Goal: Task Accomplishment & Management: Manage account settings

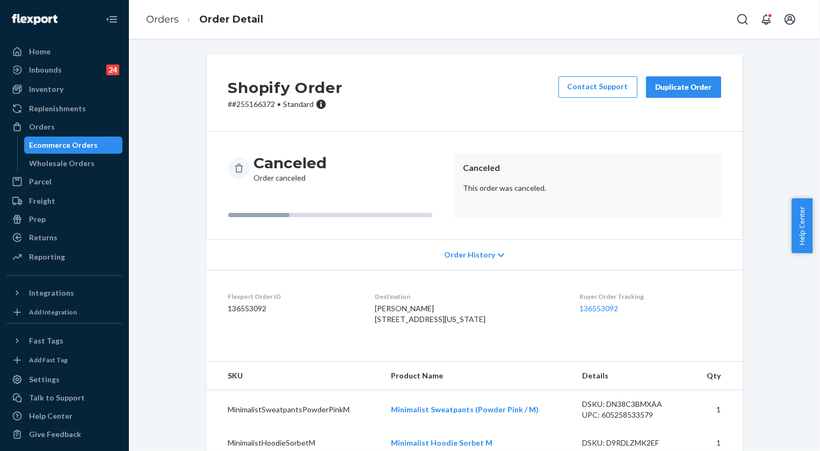
click at [166, 23] on link "Orders" at bounding box center [162, 19] width 33 height 12
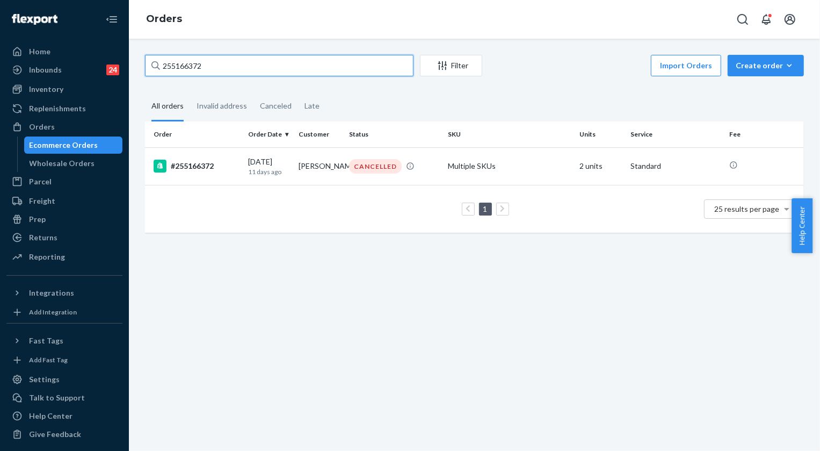
click at [249, 62] on input "255166372" at bounding box center [279, 65] width 269 height 21
paste input "4343"
type input "255143432"
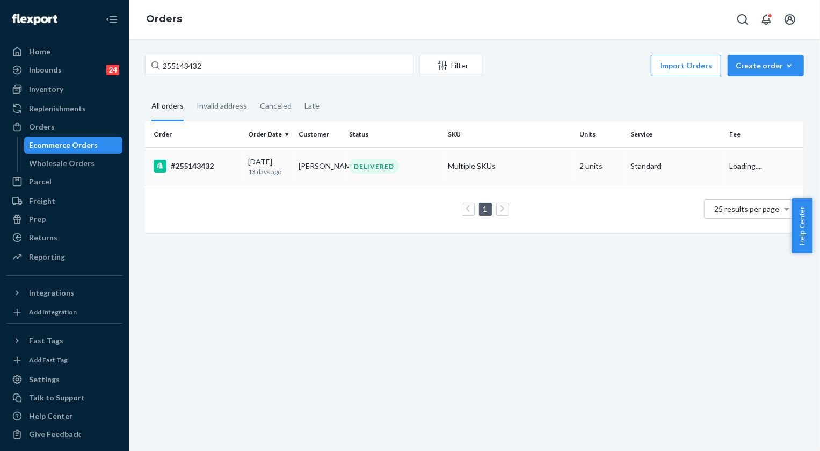
click at [372, 166] on div "DELIVERED" at bounding box center [374, 166] width 50 height 14
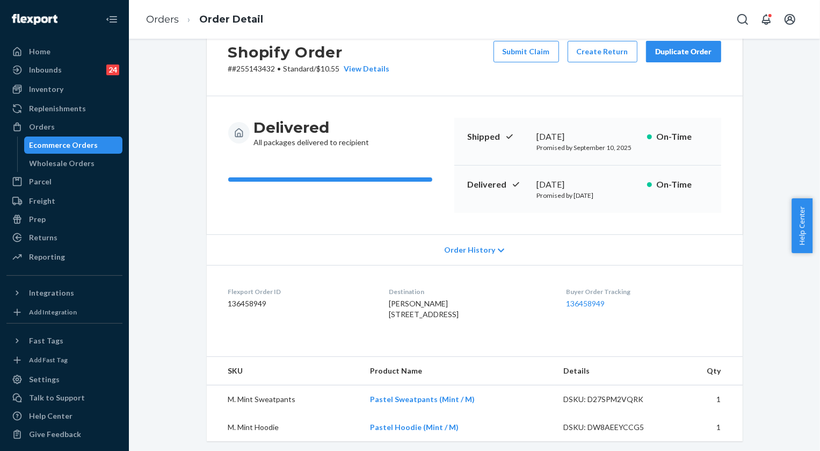
scroll to position [146, 0]
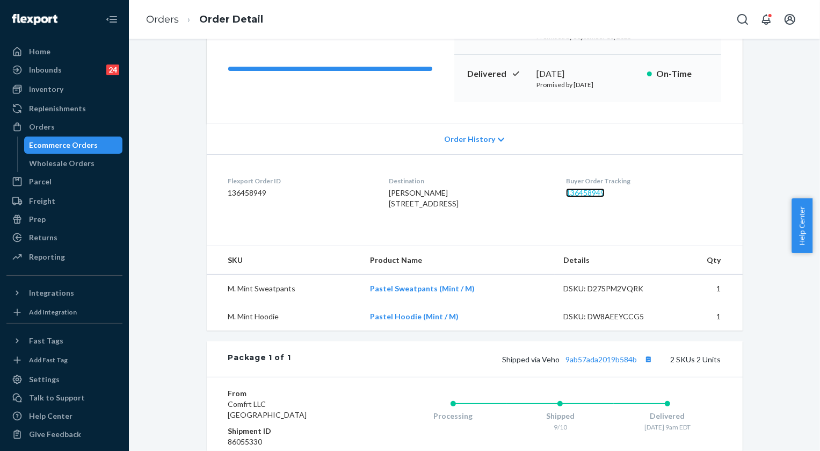
click at [596, 193] on link "136458949" at bounding box center [585, 192] width 39 height 9
click at [154, 16] on link "Orders" at bounding box center [162, 19] width 33 height 12
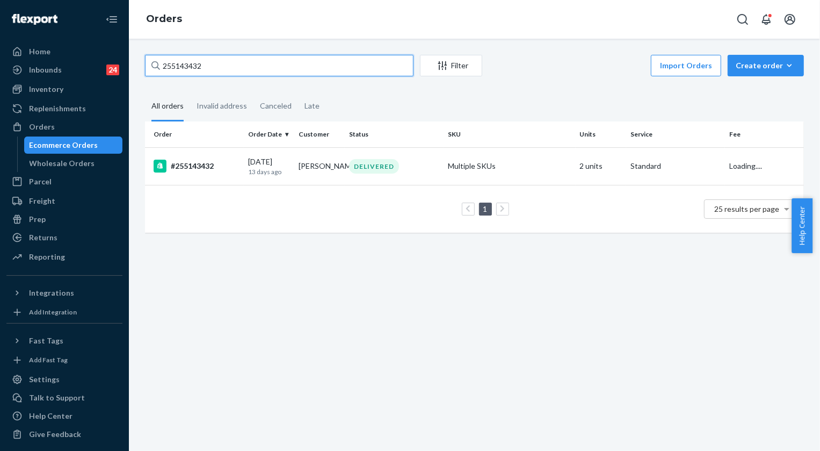
click at [207, 66] on input "255143432" at bounding box center [279, 65] width 269 height 21
paste input "8496"
type input "255184962"
drag, startPoint x: 361, startPoint y: 168, endPoint x: 228, endPoint y: 49, distance: 178.0
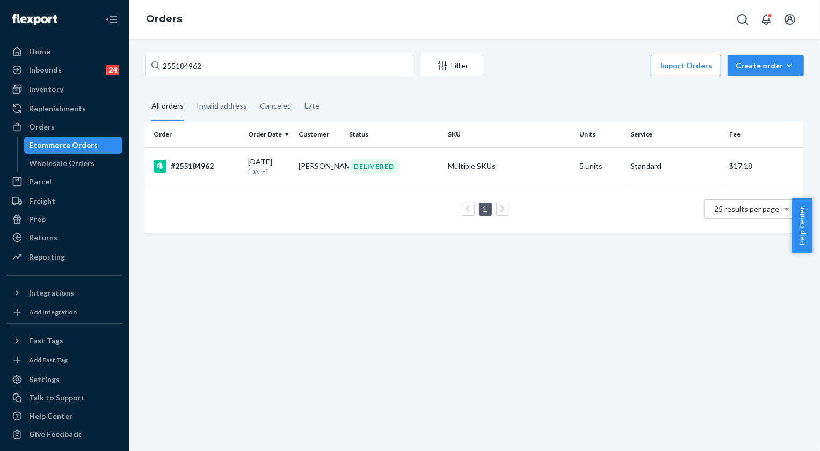
click at [360, 168] on div "DELIVERED" at bounding box center [374, 166] width 50 height 14
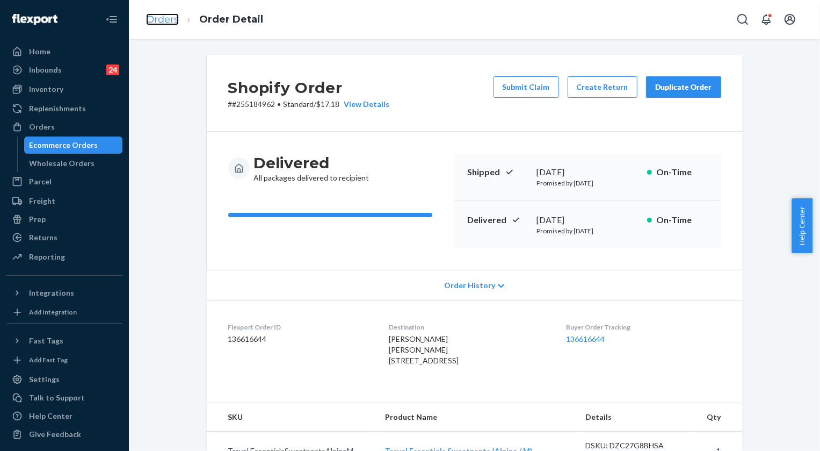
click at [158, 20] on link "Orders" at bounding box center [162, 19] width 33 height 12
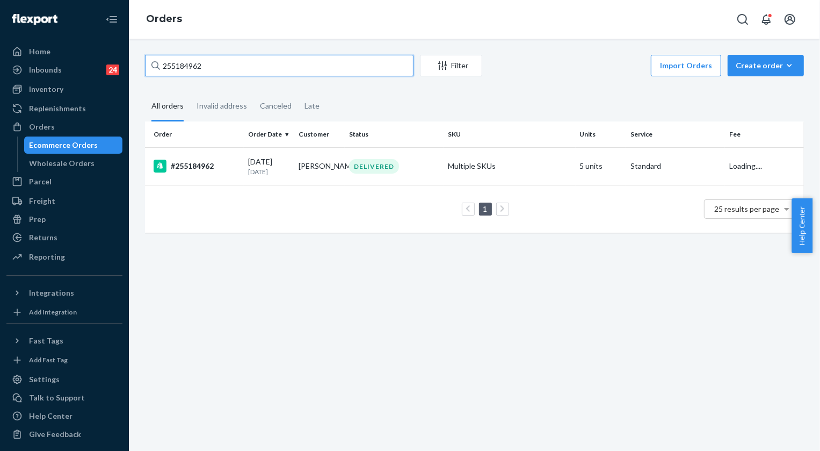
click at [231, 62] on input "255184962" at bounding box center [279, 65] width 269 height 21
paste input "315892"
type input "255315892"
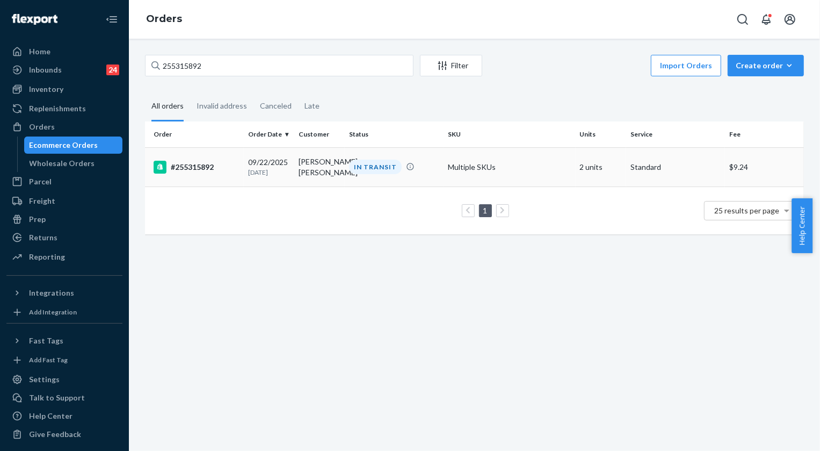
click at [380, 166] on div "IN TRANSIT" at bounding box center [375, 166] width 53 height 14
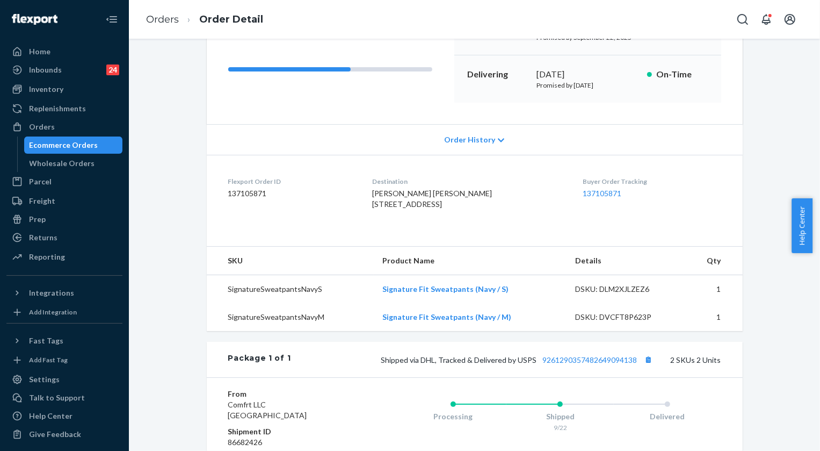
scroll to position [146, 0]
click at [593, 192] on link "137105871" at bounding box center [602, 192] width 39 height 9
click at [161, 16] on link "Orders" at bounding box center [162, 19] width 33 height 12
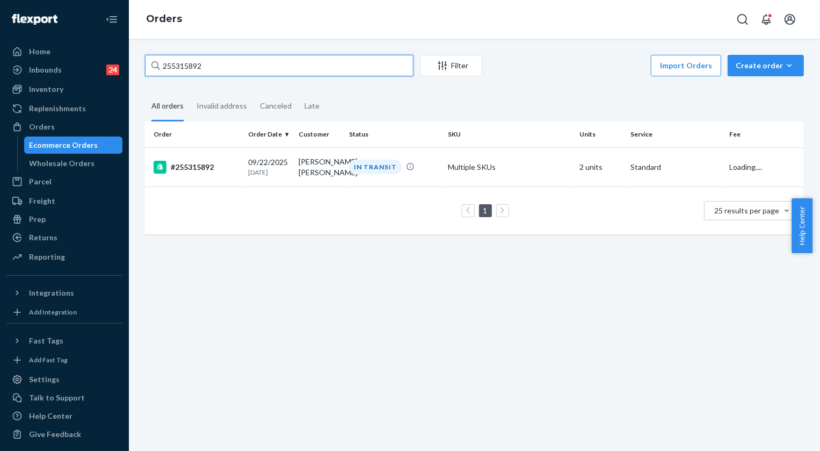
click at [234, 71] on input "255315892" at bounding box center [279, 65] width 269 height 21
paste input "283736"
type input "255283736"
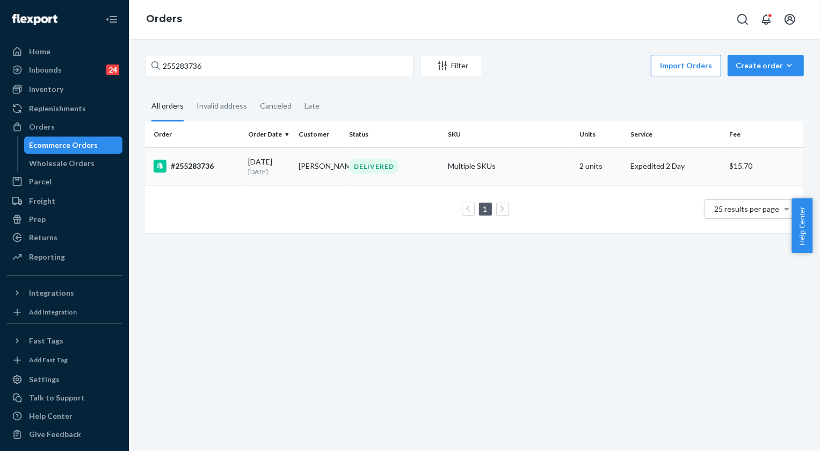
click at [379, 171] on div "DELIVERED" at bounding box center [374, 166] width 50 height 14
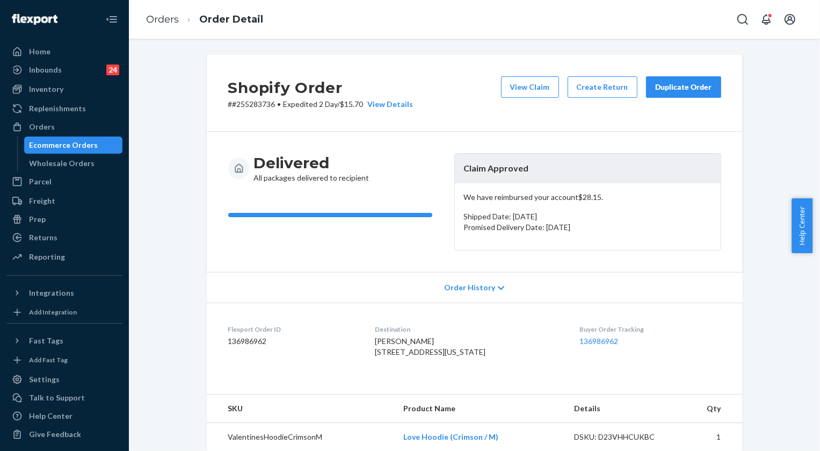
drag, startPoint x: 675, startPoint y: 90, endPoint x: 242, endPoint y: 8, distance: 440.6
click at [676, 90] on div "Duplicate Order" at bounding box center [683, 87] width 57 height 11
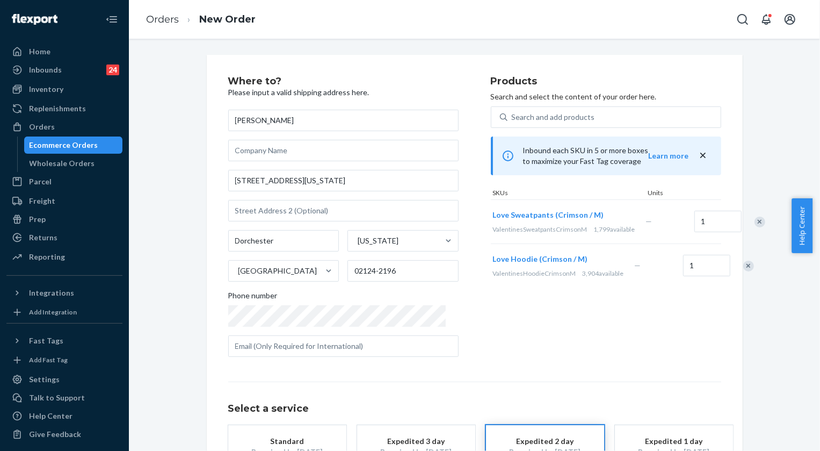
click at [743, 271] on div "Remove Item" at bounding box center [748, 265] width 11 height 11
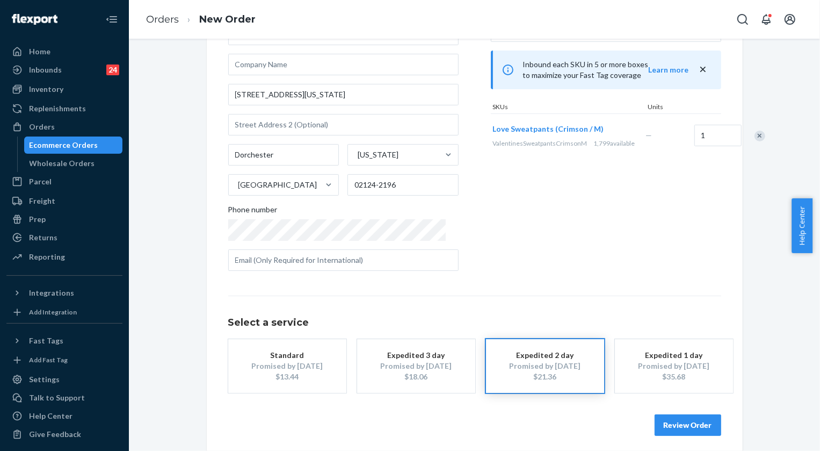
scroll to position [91, 0]
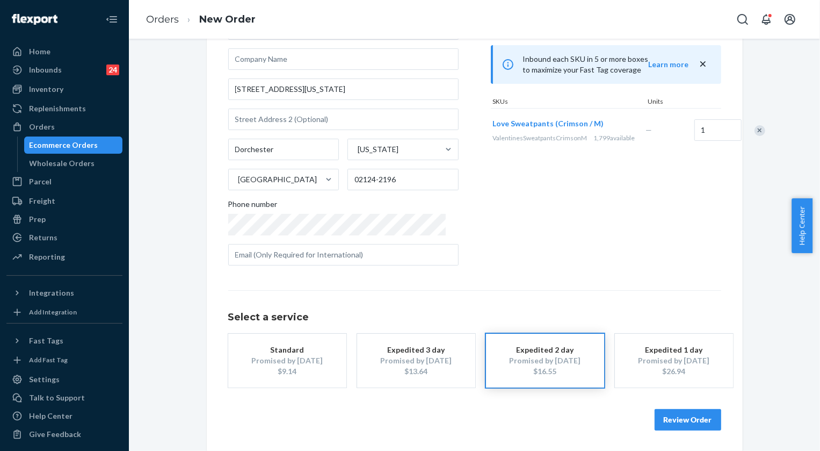
click at [694, 423] on button "Review Order" at bounding box center [688, 419] width 67 height 21
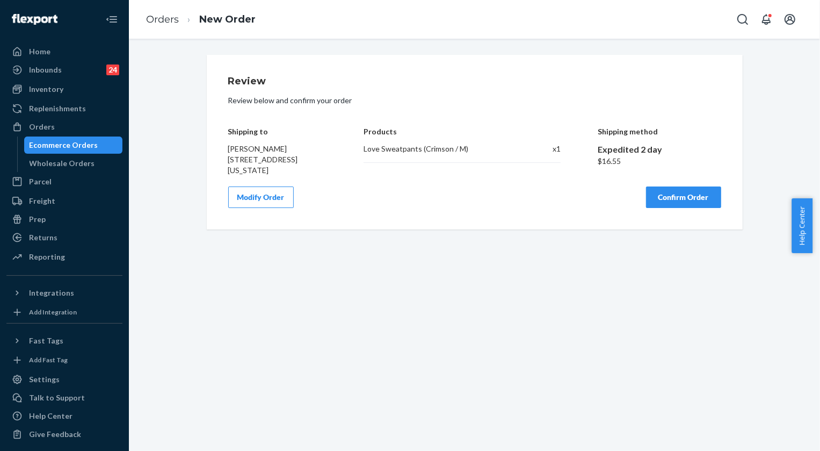
click at [691, 198] on button "Confirm Order" at bounding box center [683, 196] width 75 height 21
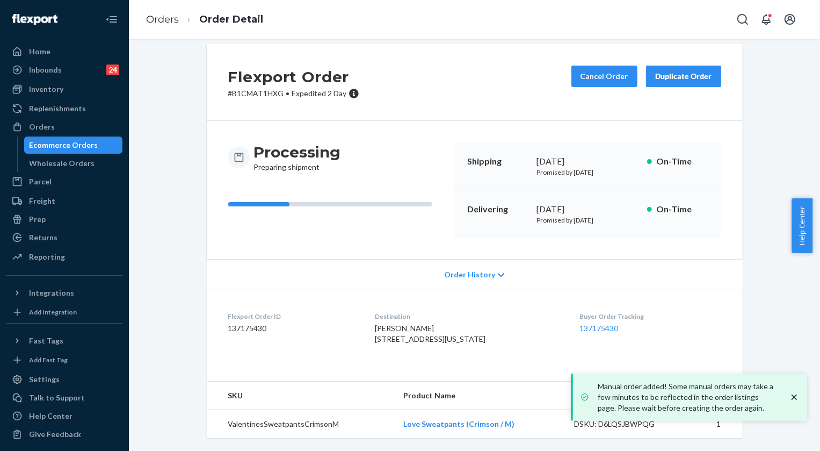
scroll to position [32, 0]
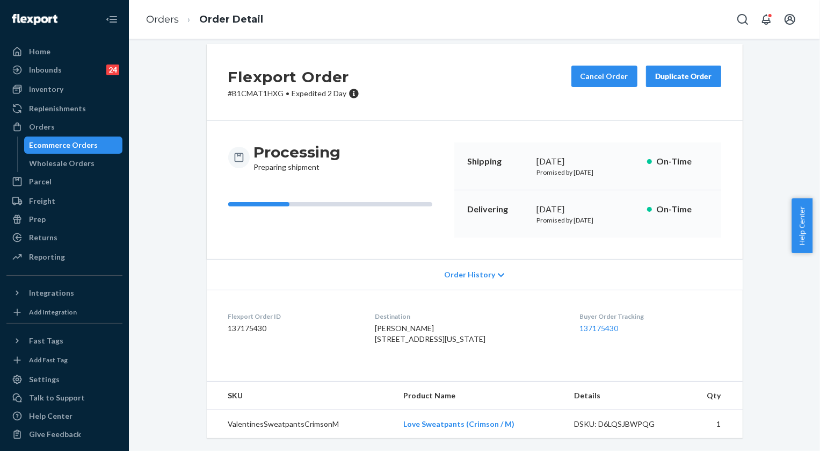
click at [244, 88] on p "# B1CMAT1HXG • Expedited 2 Day" at bounding box center [293, 93] width 131 height 11
copy p "B1CMAT1HXG"
click at [172, 26] on li "Orders" at bounding box center [162, 20] width 33 height 14
click at [170, 23] on link "Orders" at bounding box center [162, 19] width 33 height 12
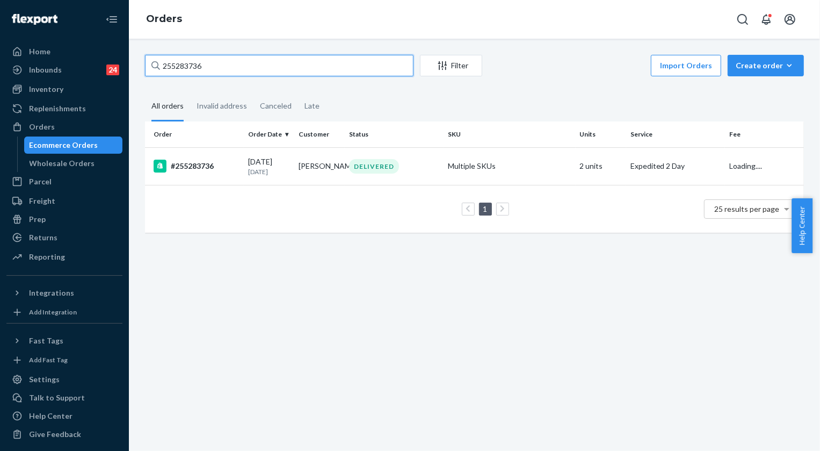
click at [181, 64] on input "255283736" at bounding box center [279, 65] width 269 height 21
paste input "106862"
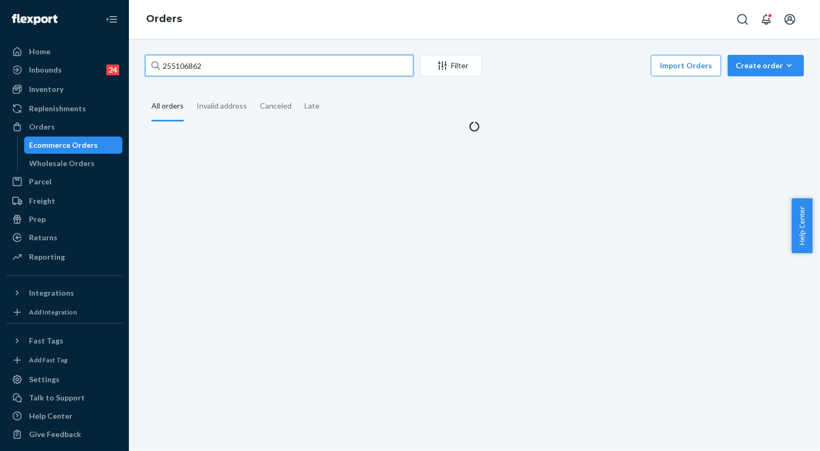
type input "255106862"
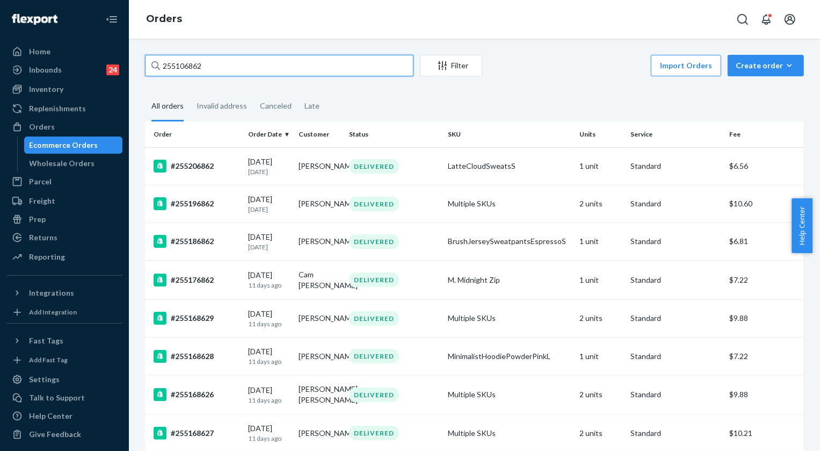
click at [236, 72] on input "255106862" at bounding box center [279, 65] width 269 height 21
click at [236, 71] on input "255106862" at bounding box center [279, 65] width 269 height 21
